Goal: Task Accomplishment & Management: Use online tool/utility

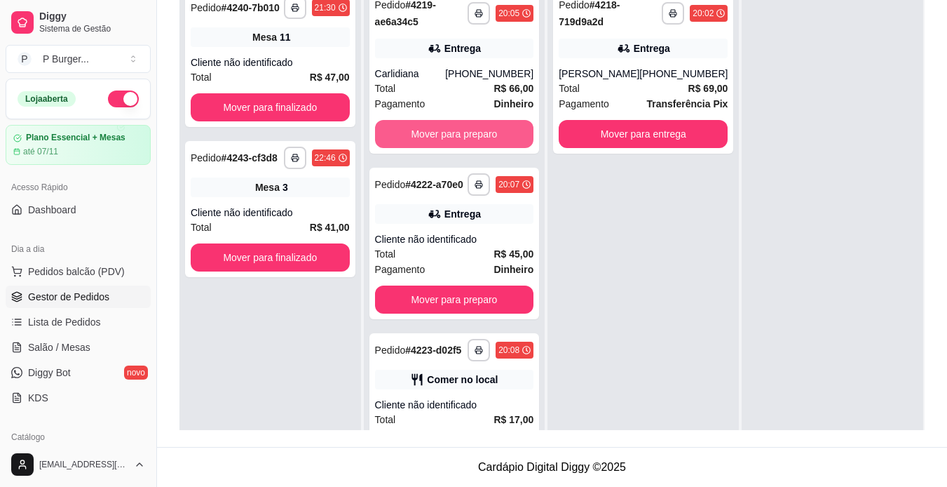
scroll to position [214, 0]
click at [454, 141] on button "Mover para preparo" at bounding box center [454, 134] width 154 height 27
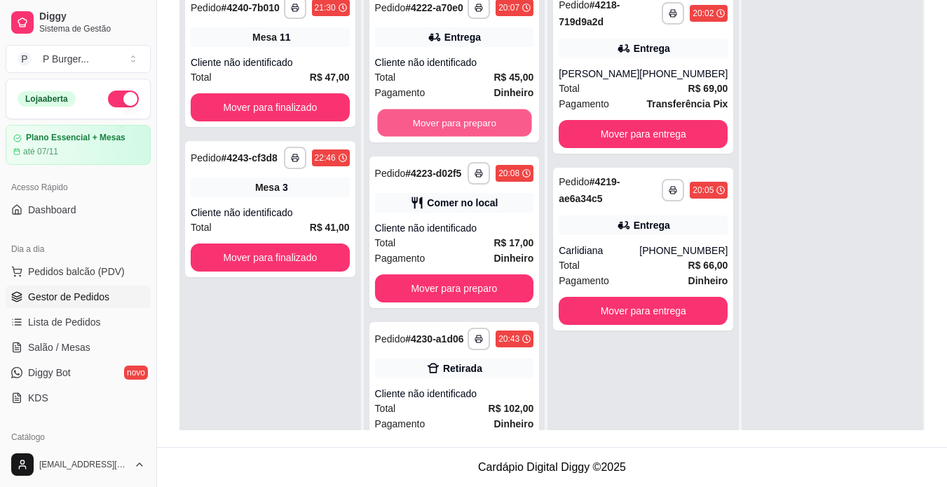
click at [454, 137] on button "Mover para preparo" at bounding box center [454, 122] width 154 height 27
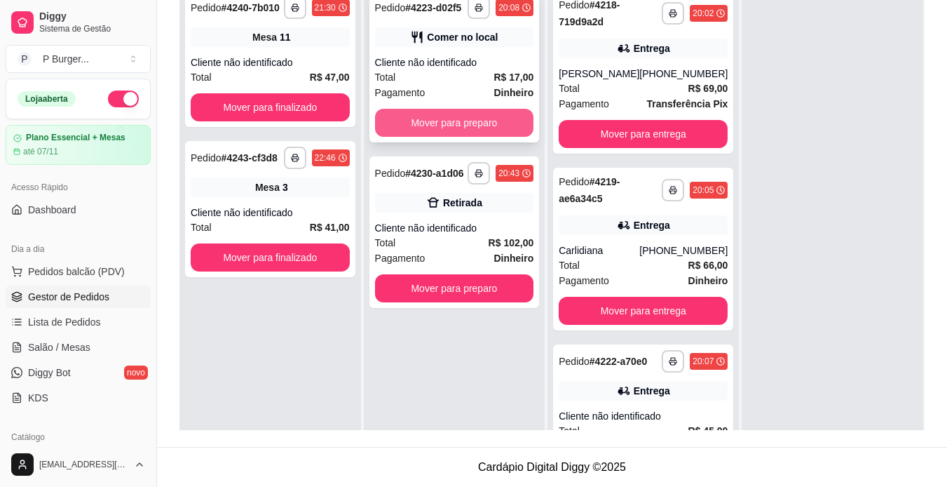
click at [448, 118] on button "Mover para preparo" at bounding box center [454, 123] width 159 height 28
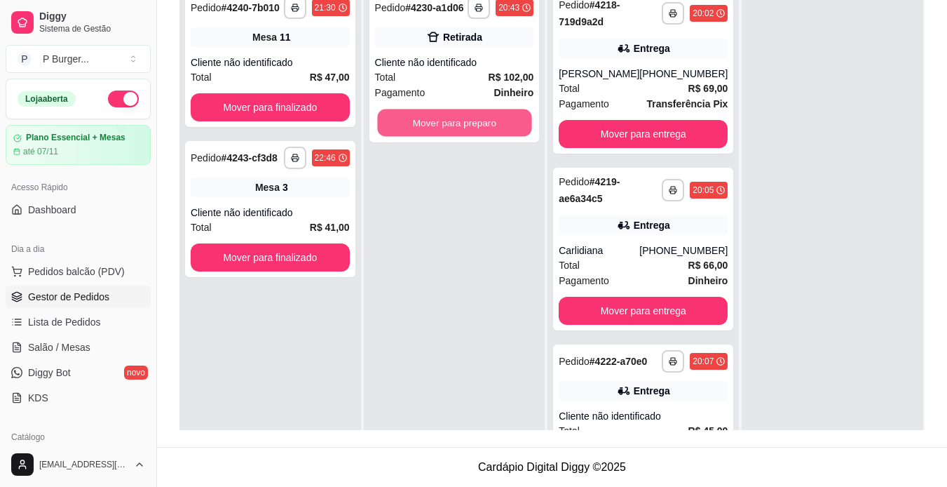
click at [448, 118] on button "Mover para preparo" at bounding box center [454, 122] width 154 height 27
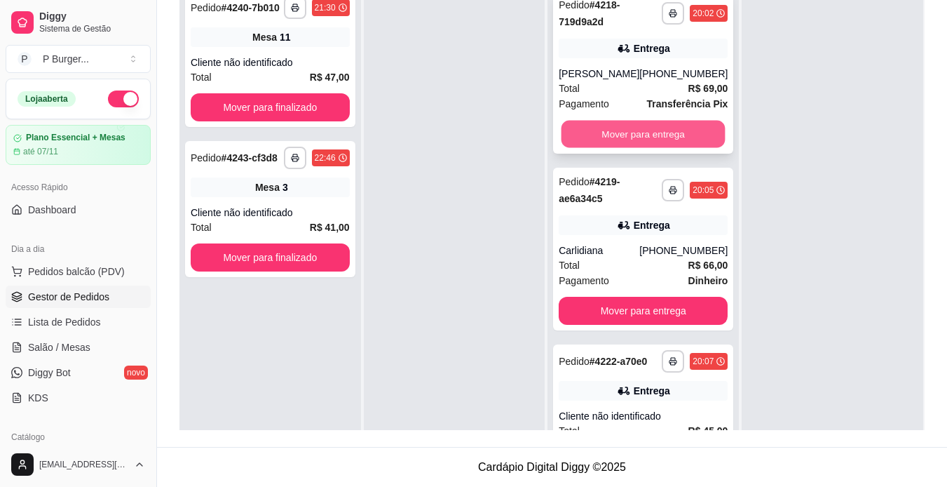
click at [571, 132] on button "Mover para entrega" at bounding box center [644, 134] width 164 height 27
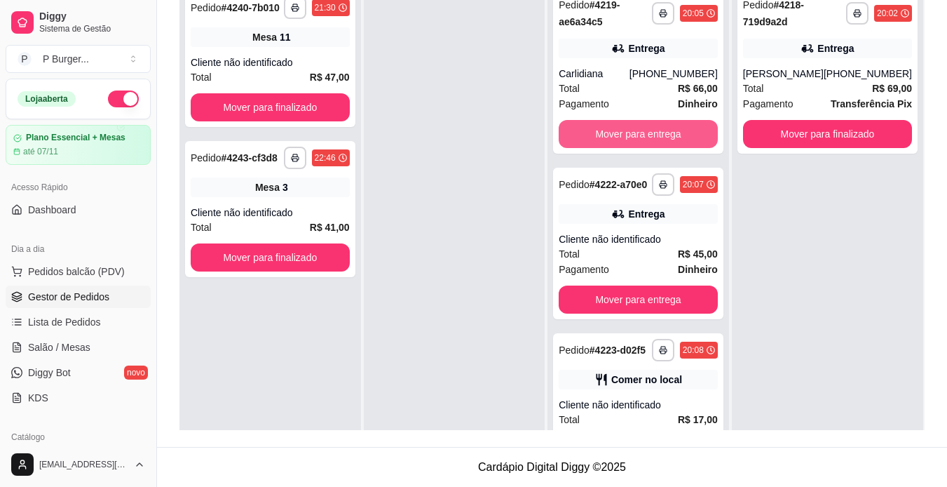
click at [571, 132] on button "Mover para entrega" at bounding box center [638, 134] width 159 height 28
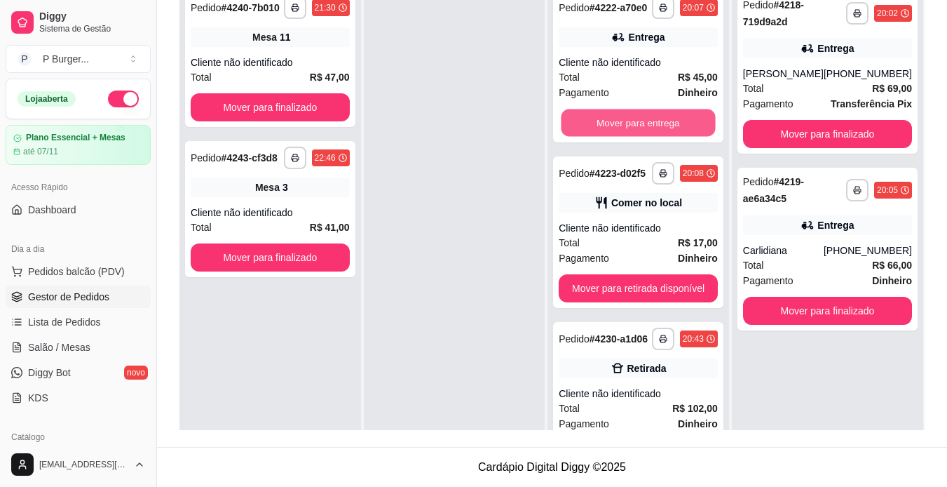
click at [571, 132] on button "Mover para entrega" at bounding box center [639, 122] width 154 height 27
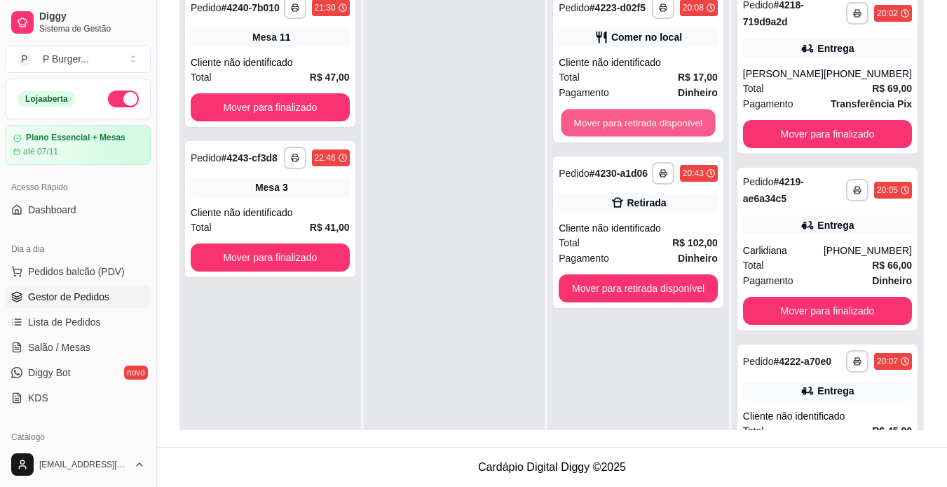
click at [571, 132] on button "Mover para retirada disponível" at bounding box center [639, 122] width 154 height 27
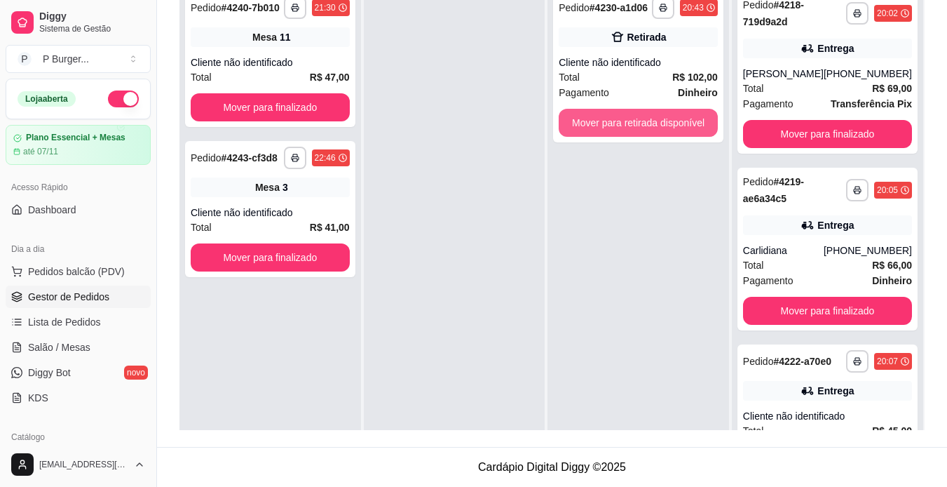
click at [571, 132] on button "Mover para retirada disponível" at bounding box center [638, 123] width 159 height 28
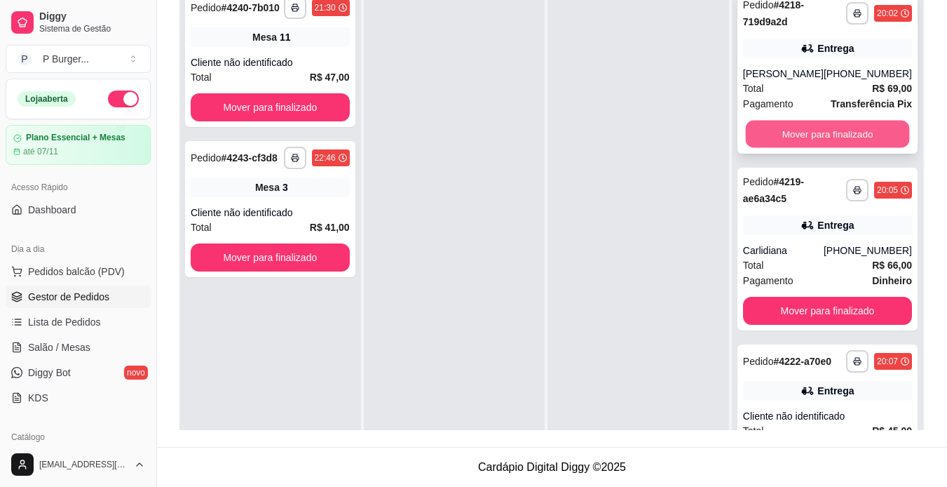
click at [859, 135] on button "Mover para finalizado" at bounding box center [827, 134] width 164 height 27
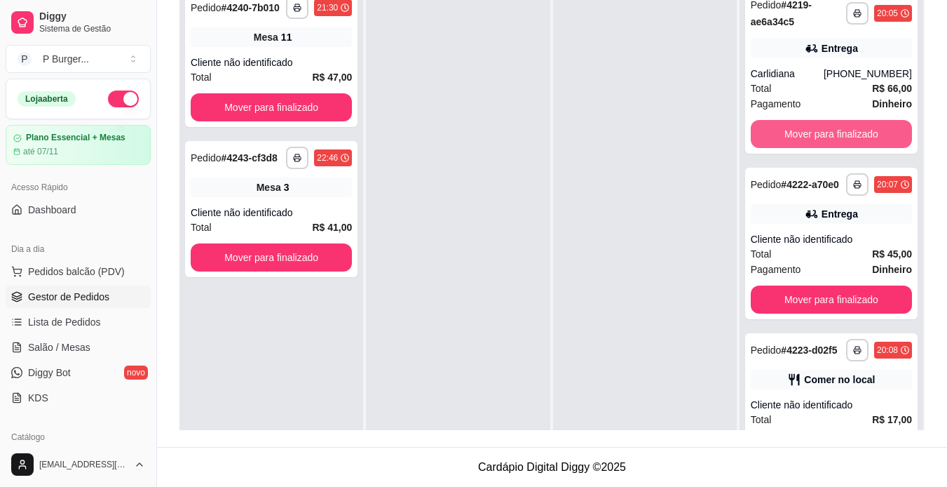
click at [859, 135] on button "Mover para finalizado" at bounding box center [831, 134] width 161 height 28
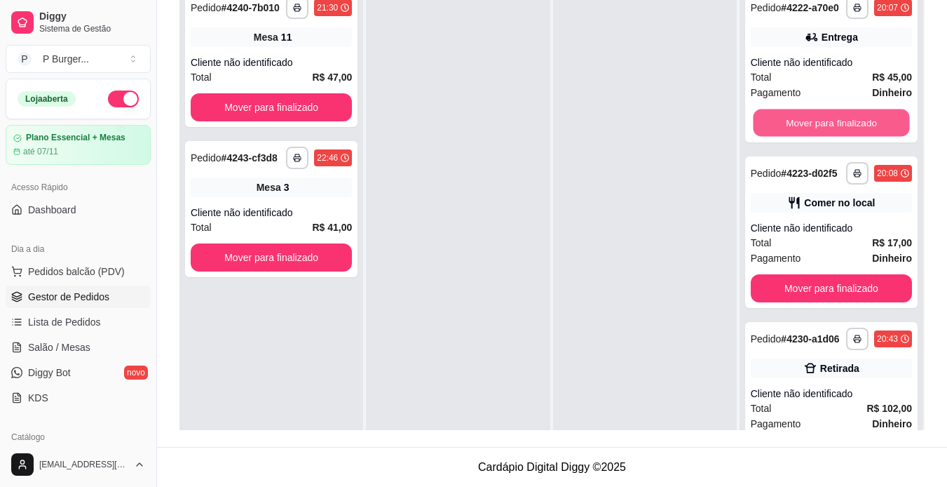
click at [859, 135] on button "Mover para finalizado" at bounding box center [831, 122] width 156 height 27
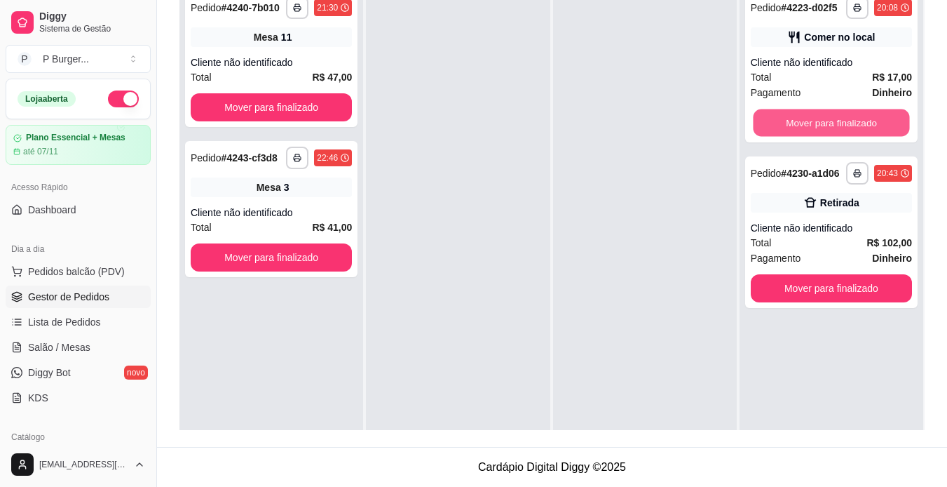
click at [859, 135] on button "Mover para finalizado" at bounding box center [831, 122] width 156 height 27
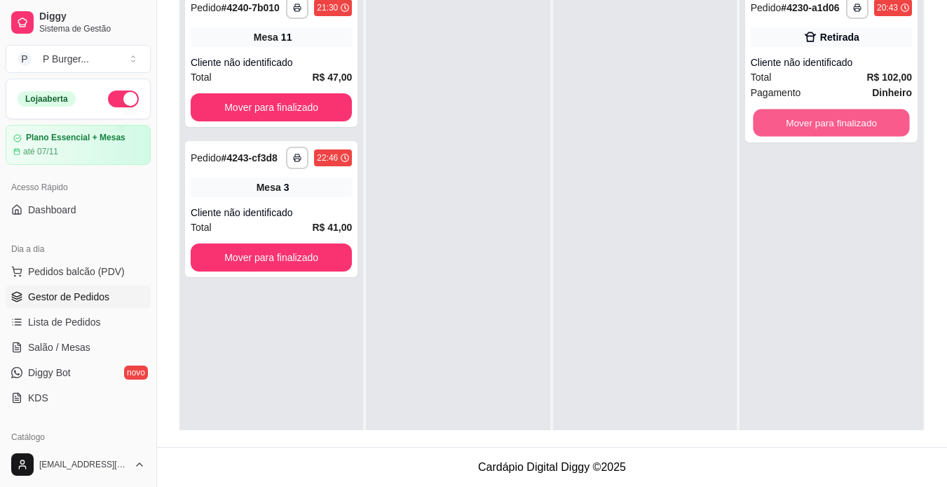
click at [859, 135] on button "Mover para finalizado" at bounding box center [831, 122] width 156 height 27
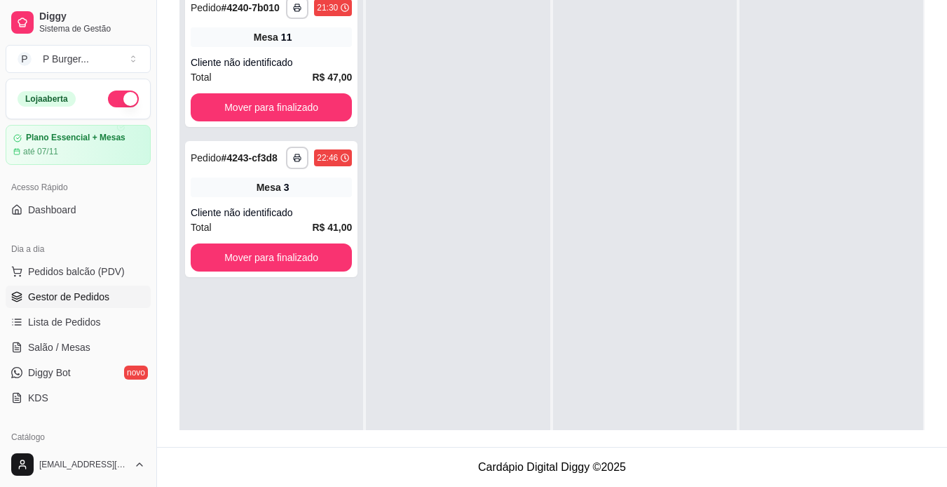
click at [108, 100] on button "button" at bounding box center [123, 98] width 31 height 17
